Goal: Navigation & Orientation: Find specific page/section

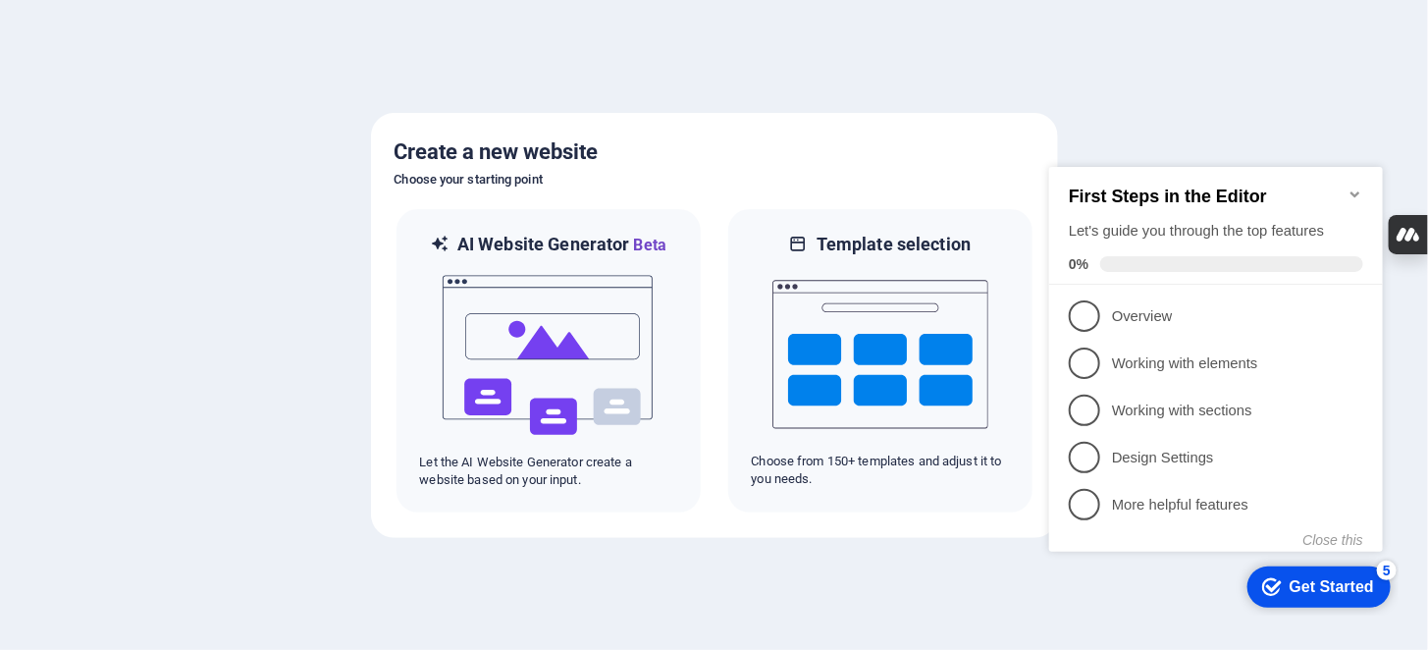
click at [1309, 590] on div "Get Started" at bounding box center [1331, 586] width 84 height 18
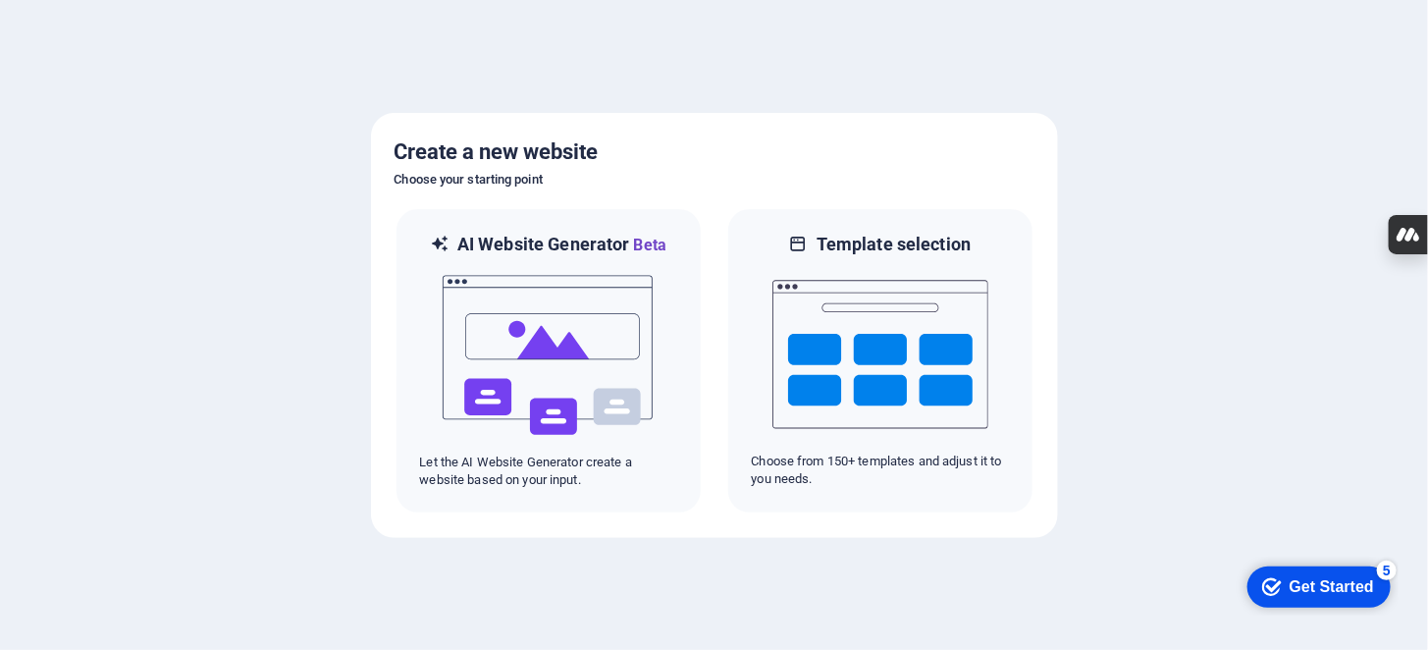
click at [1309, 590] on div "Get Started" at bounding box center [1331, 586] width 84 height 18
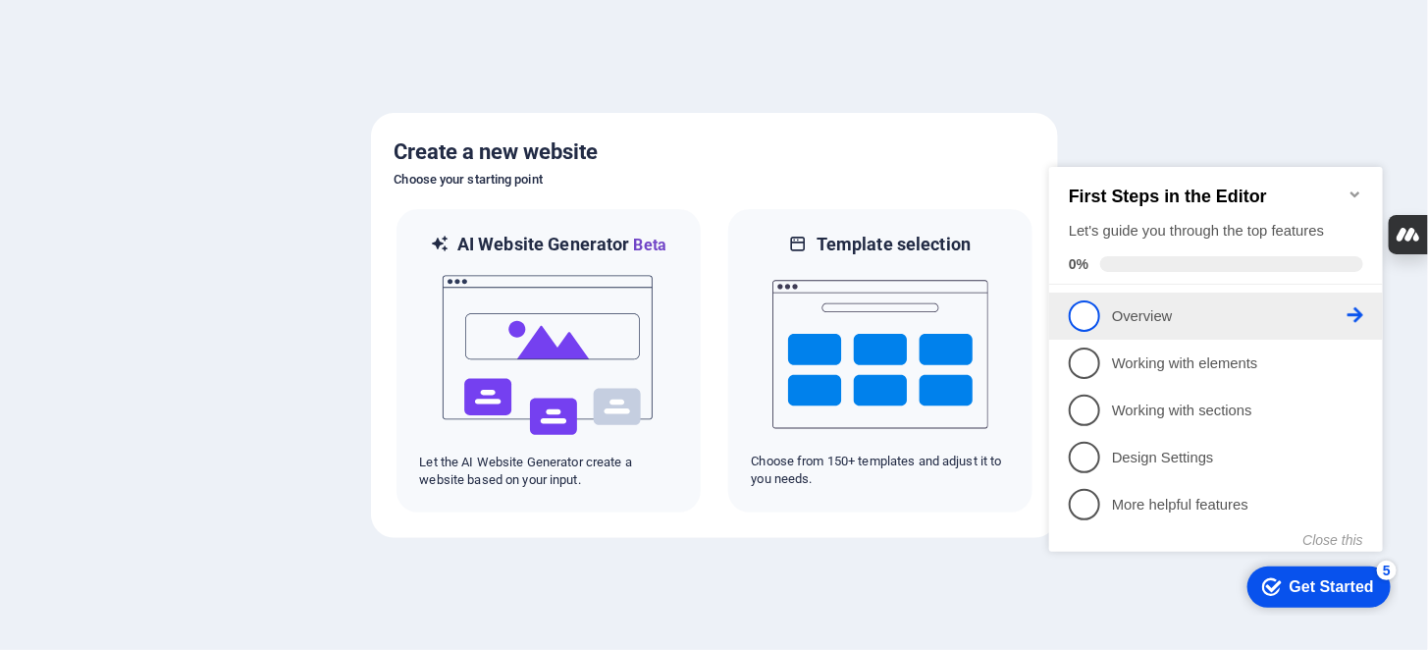
click at [1079, 307] on span "1" at bounding box center [1083, 314] width 31 height 31
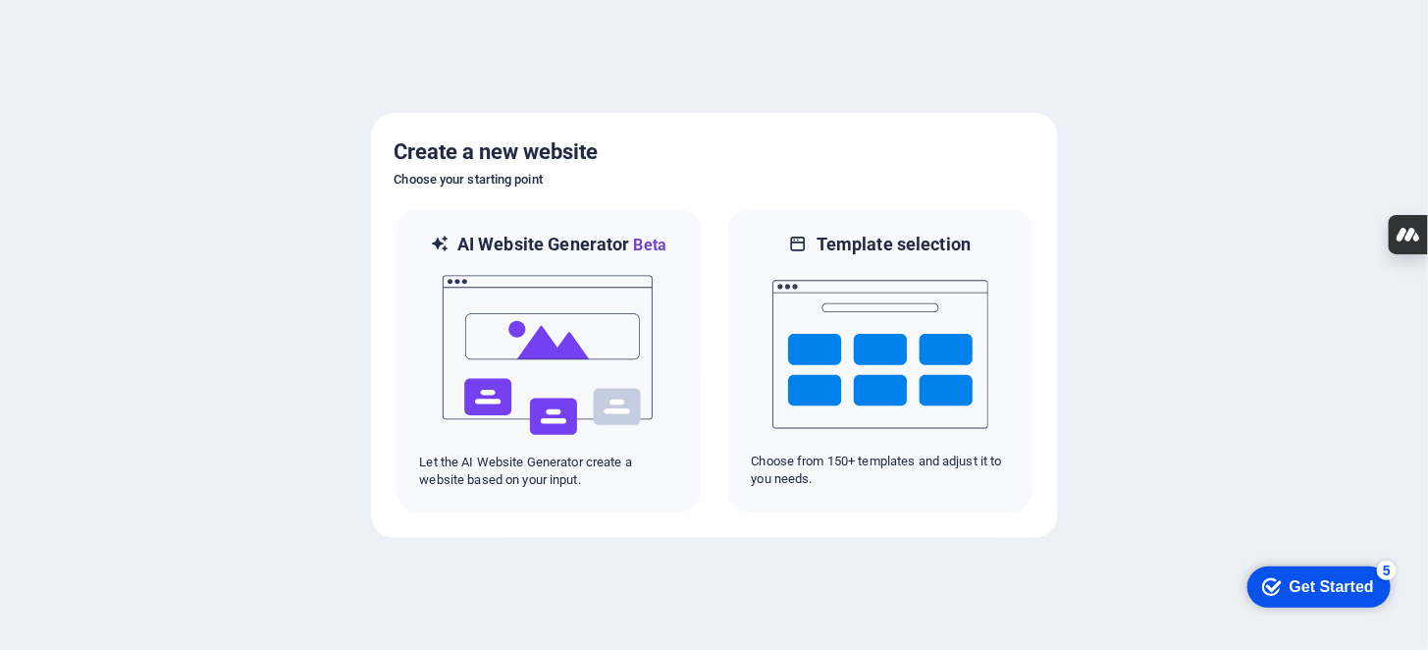
drag, startPoint x: 1384, startPoint y: 565, endPoint x: 1576, endPoint y: 861, distance: 352.1
click at [1385, 567] on div "5" at bounding box center [1386, 570] width 20 height 20
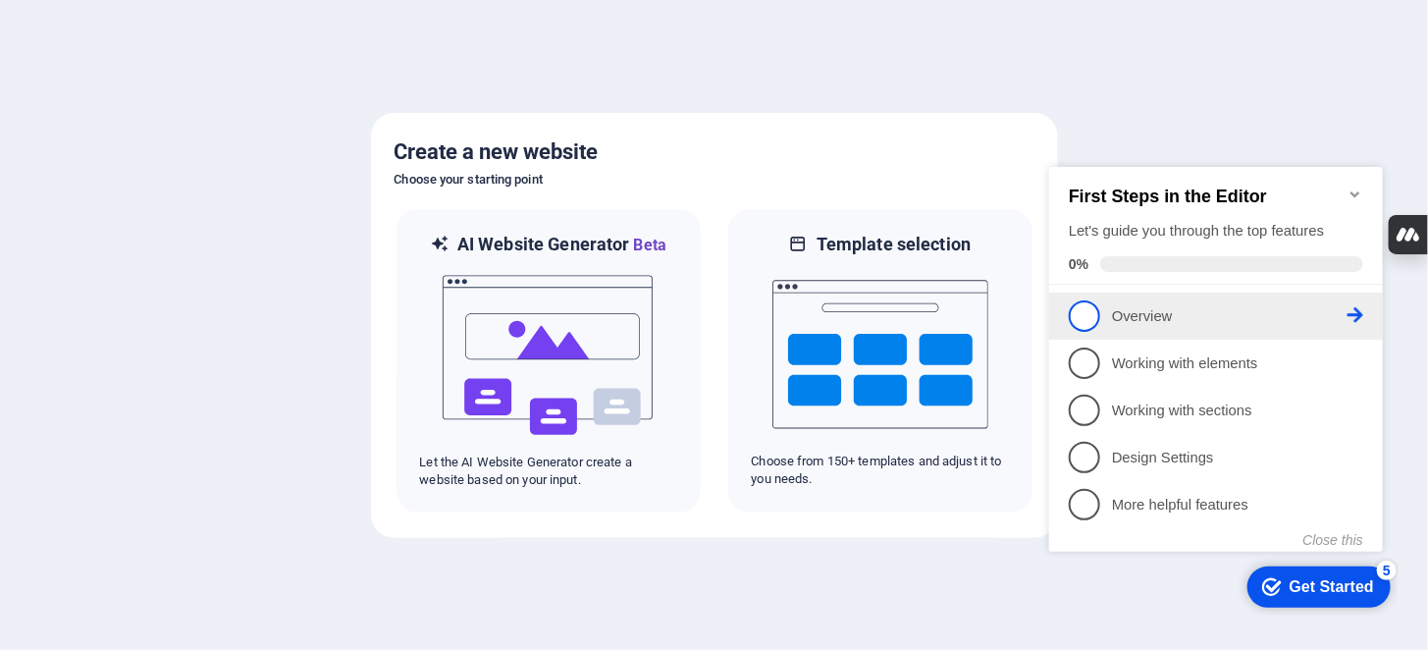
click at [1362, 313] on icon at bounding box center [1355, 314] width 16 height 16
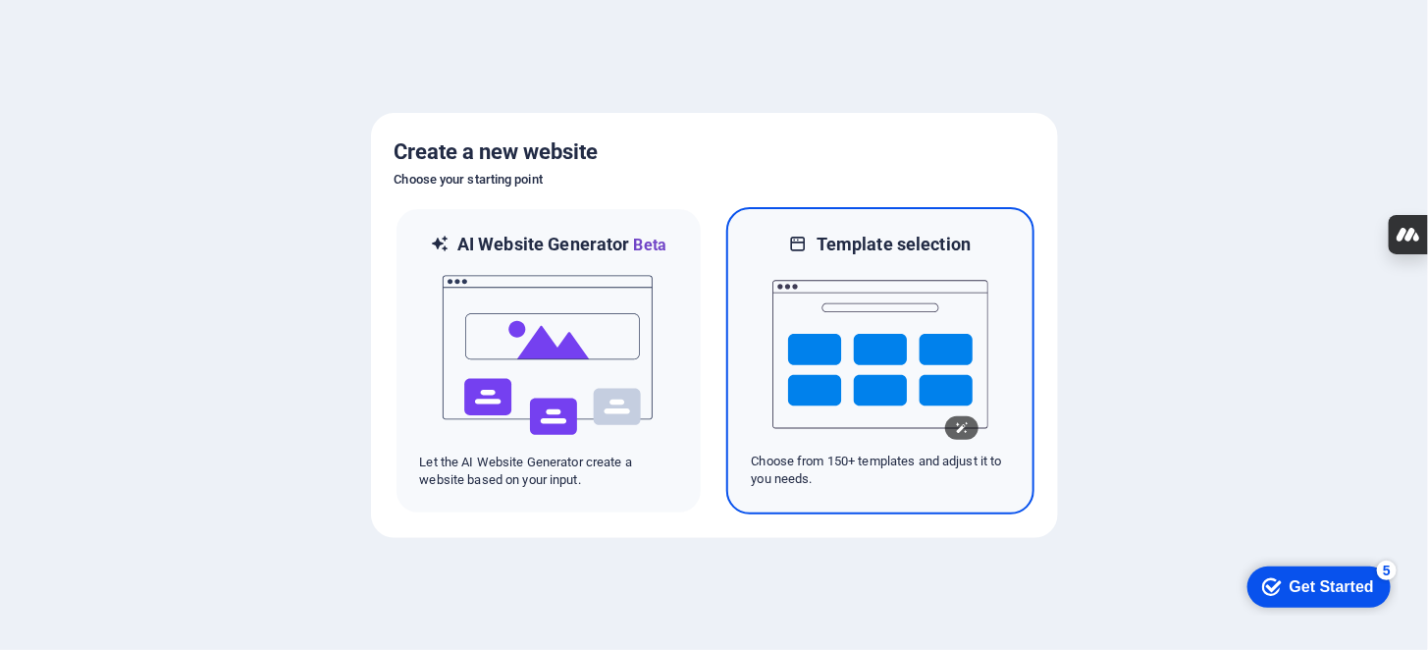
click at [841, 326] on img at bounding box center [881, 354] width 216 height 196
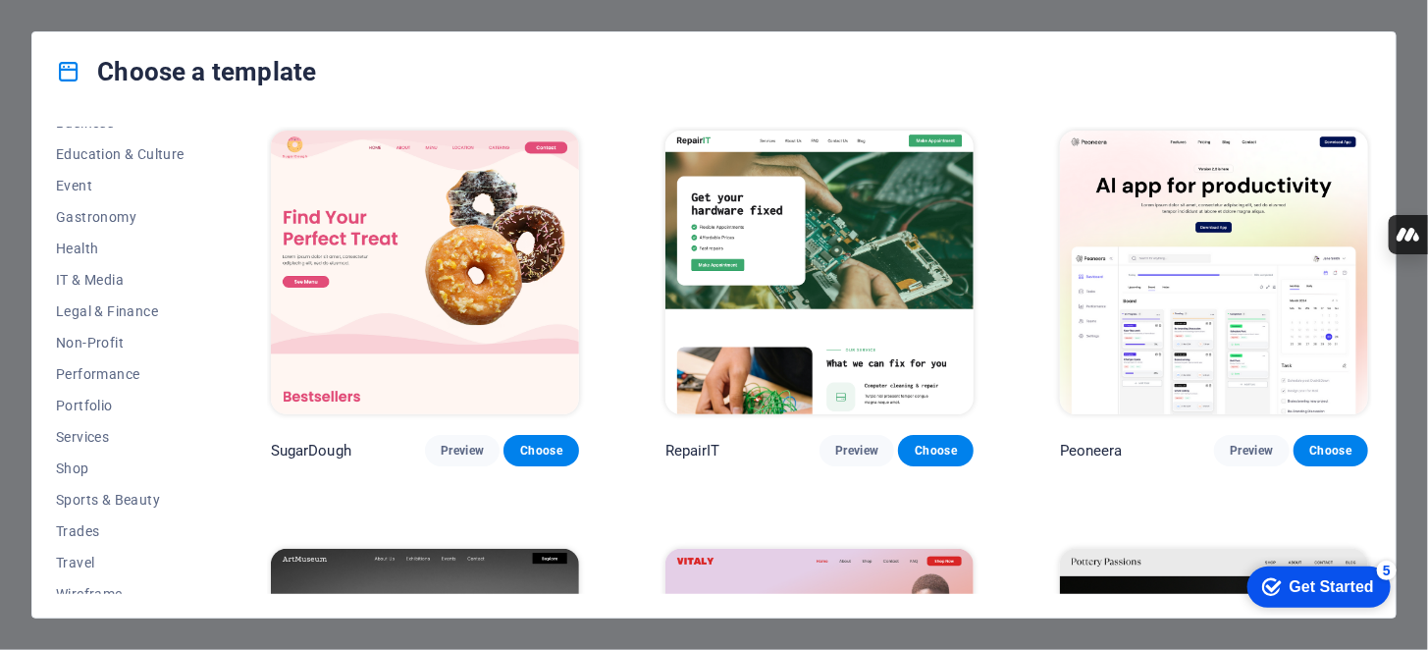
scroll to position [348, 0]
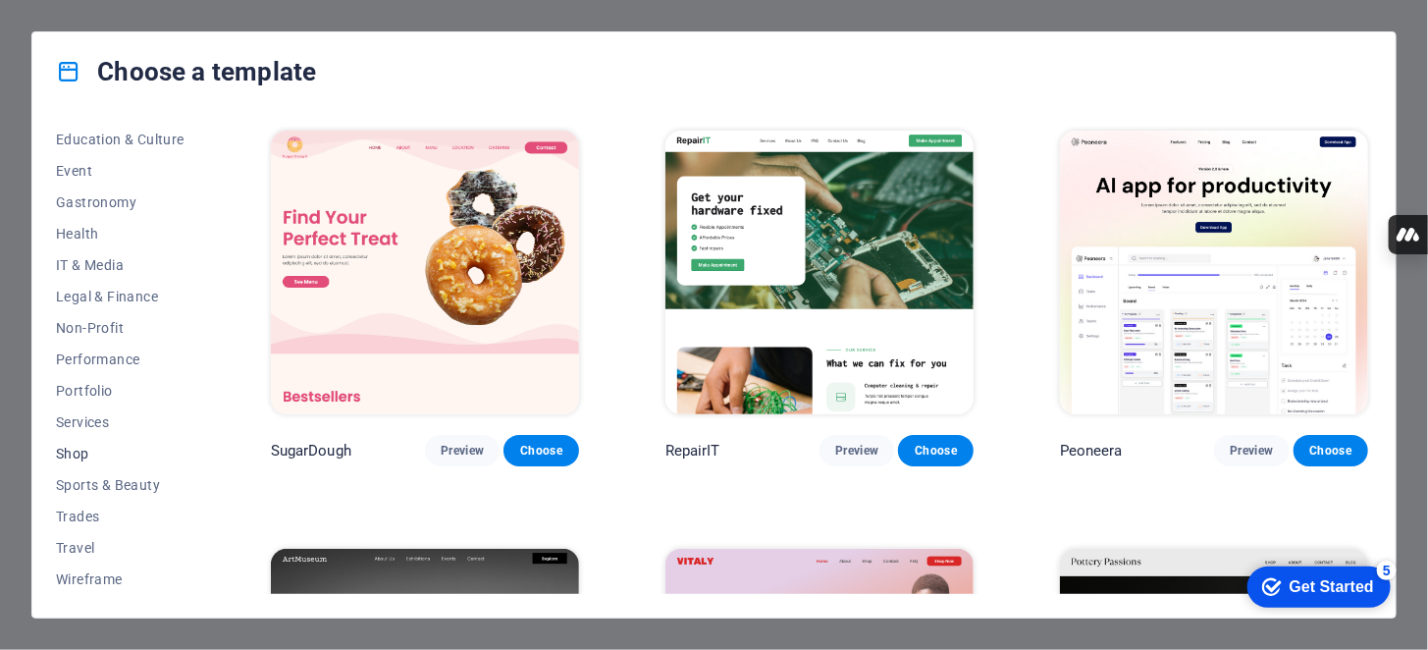
click at [82, 454] on span "Shop" at bounding box center [120, 454] width 129 height 16
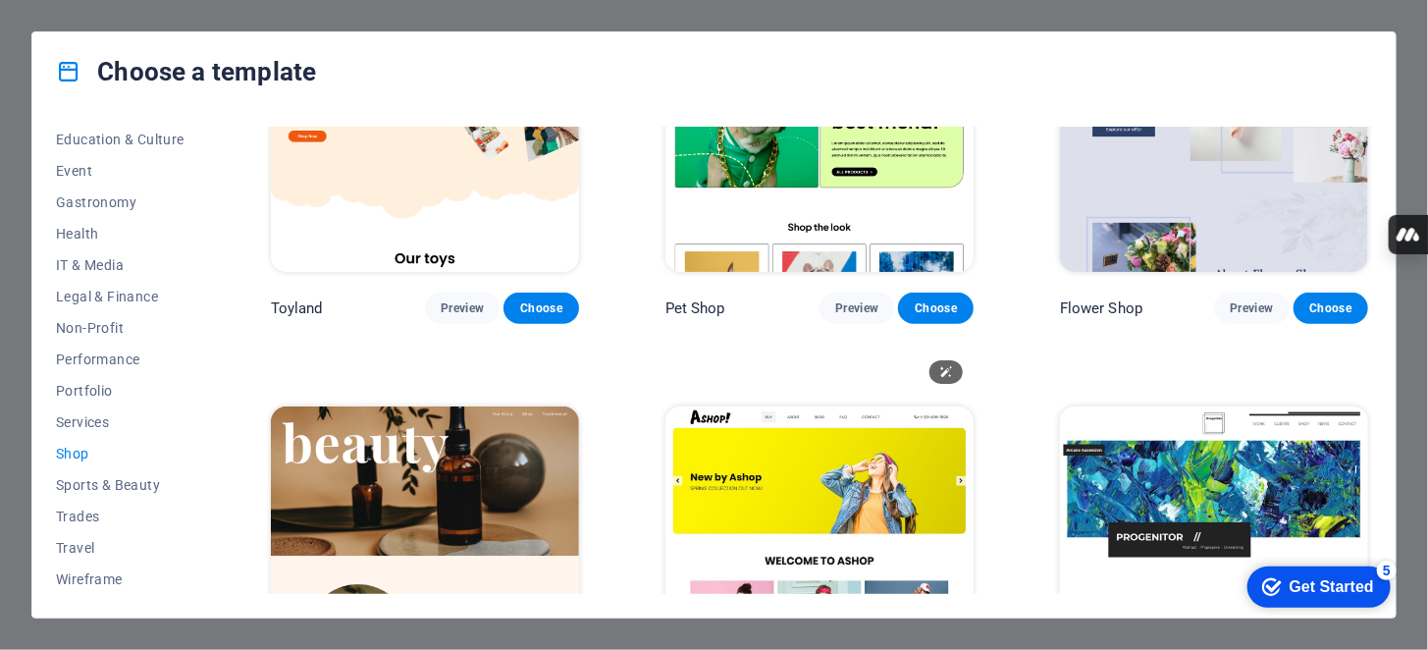
scroll to position [586, 0]
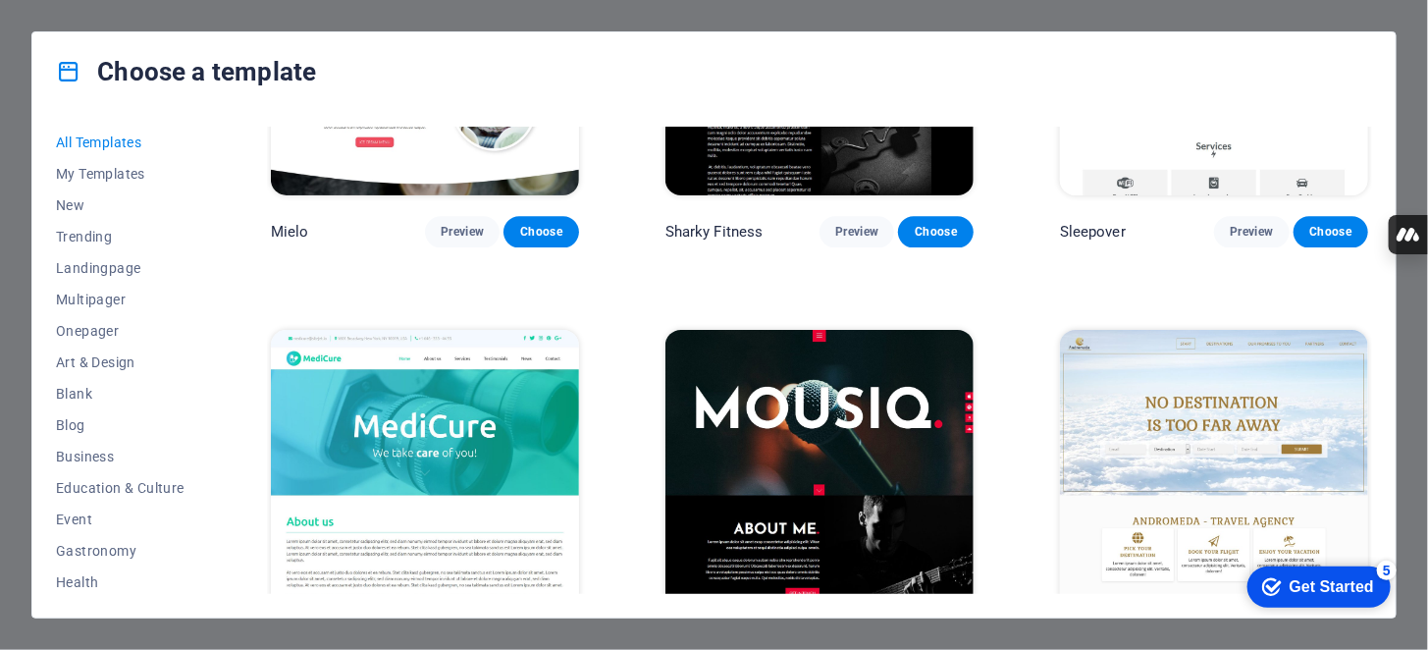
scroll to position [14430, 0]
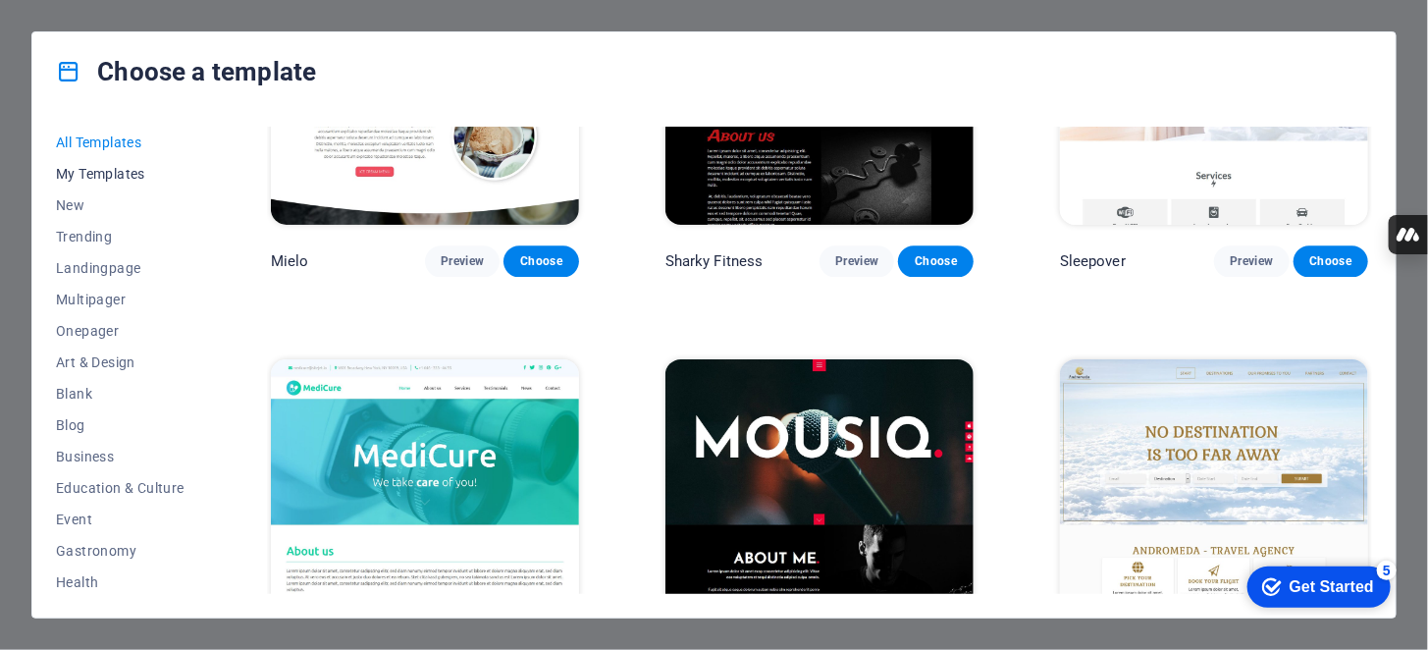
click at [140, 169] on span "My Templates" at bounding box center [120, 174] width 129 height 16
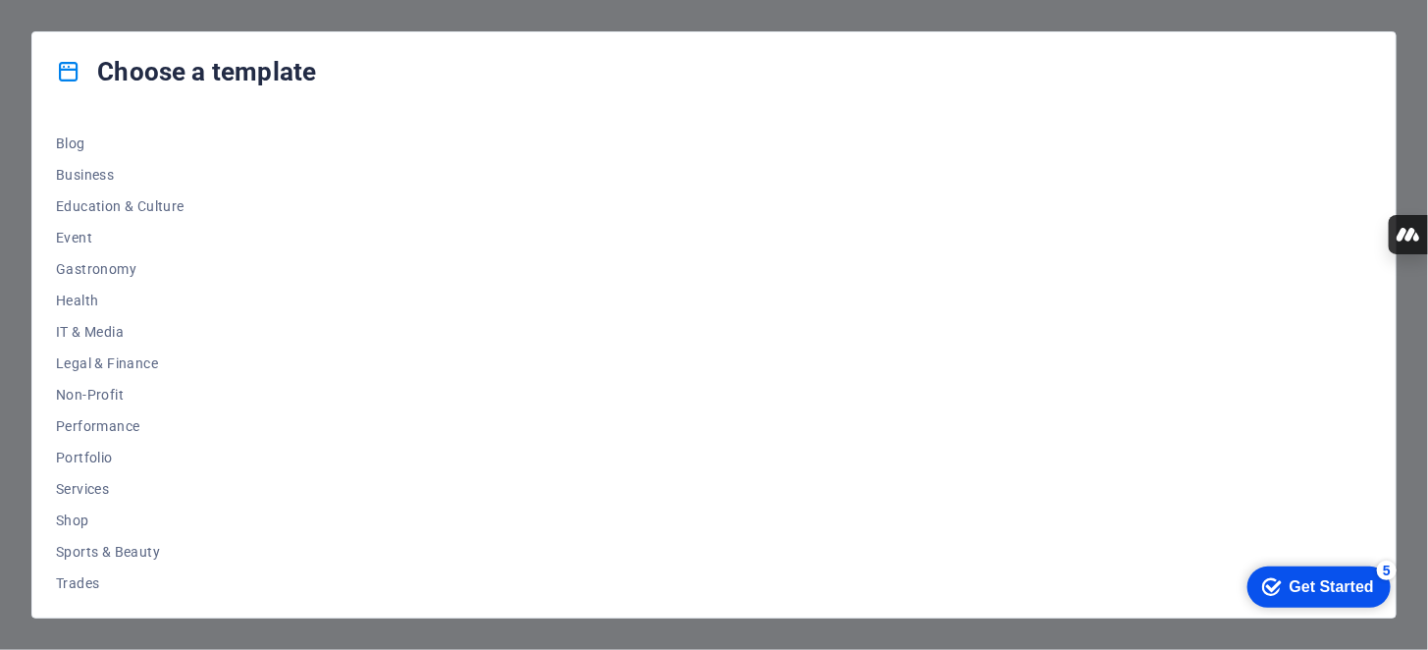
scroll to position [348, 0]
